Goal: Task Accomplishment & Management: Use online tool/utility

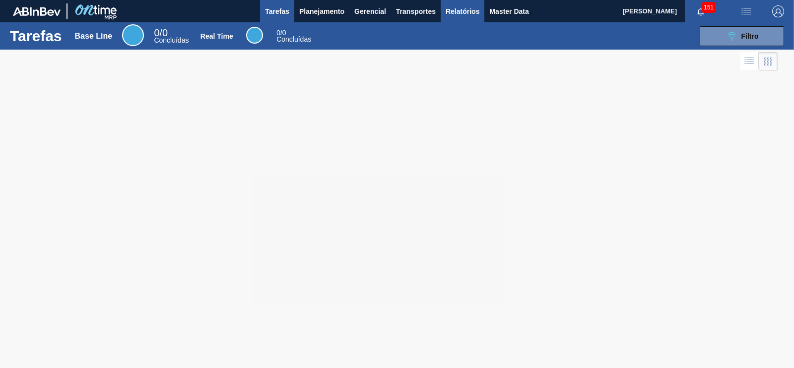
click at [464, 7] on span "Relatórios" at bounding box center [463, 11] width 34 height 12
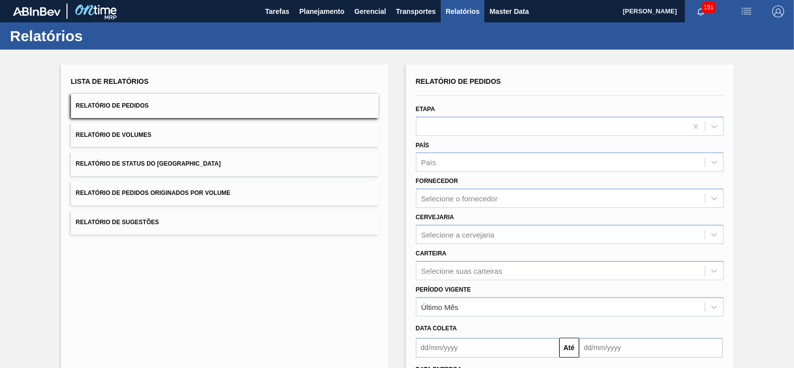
click at [252, 200] on button "Relatório de Pedidos Originados por Volume" at bounding box center [225, 193] width 308 height 24
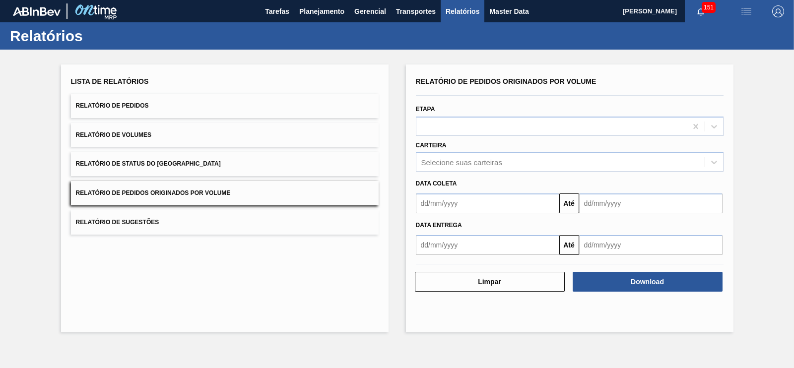
click at [422, 201] on input "text" at bounding box center [487, 204] width 143 height 20
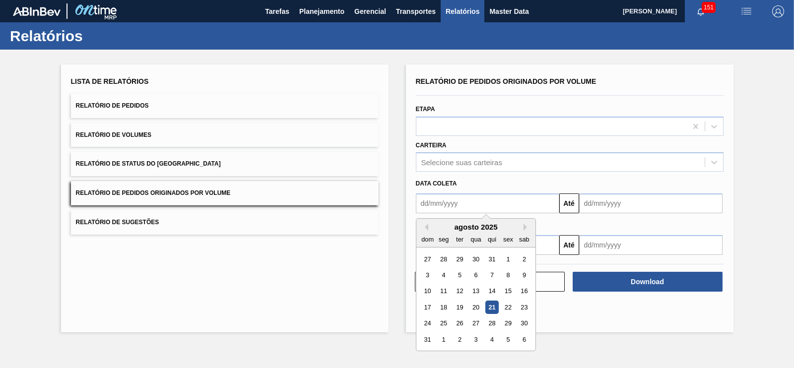
click at [505, 259] on div "1" at bounding box center [507, 259] width 13 height 13
type input "[DATE]"
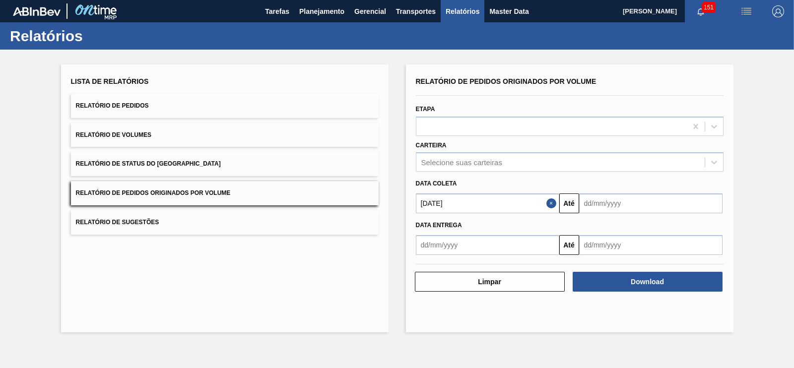
click at [599, 201] on input "text" at bounding box center [650, 204] width 143 height 20
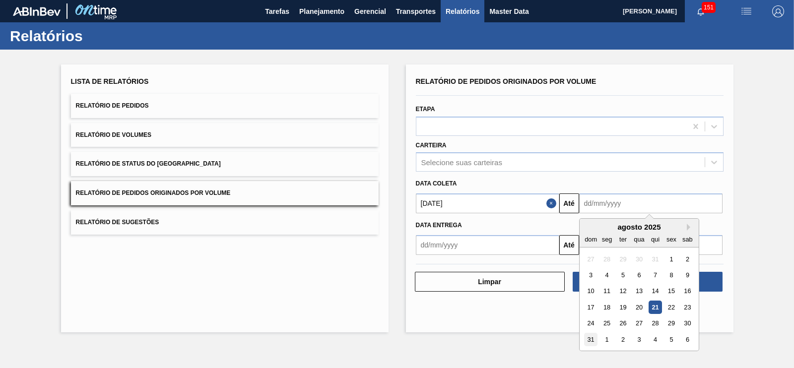
click at [588, 341] on div "31" at bounding box center [590, 339] width 13 height 13
type input "[DATE]"
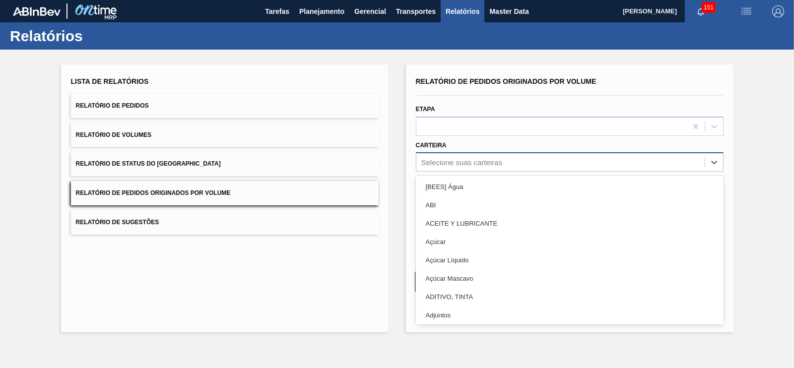
click at [452, 165] on div "Selecione suas carteiras" at bounding box center [462, 162] width 81 height 8
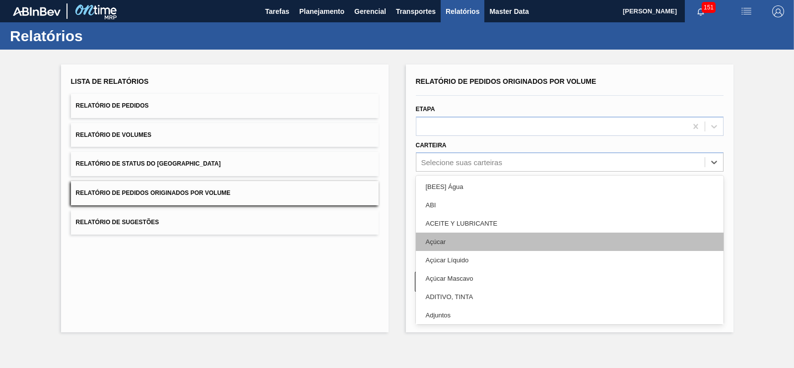
click at [457, 244] on div "Açúcar" at bounding box center [570, 242] width 308 height 18
